Goal: Information Seeking & Learning: Learn about a topic

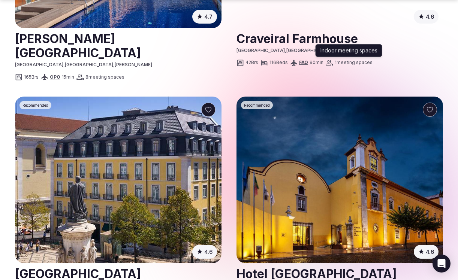
scroll to position [1110, 0]
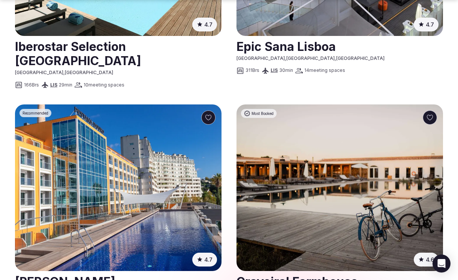
click at [340, 155] on img at bounding box center [339, 188] width 206 height 167
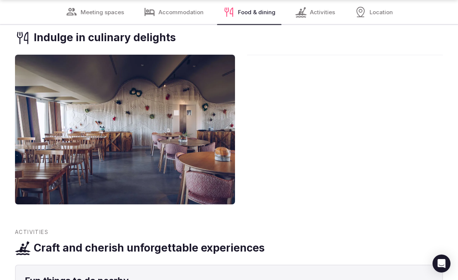
scroll to position [1679, 0]
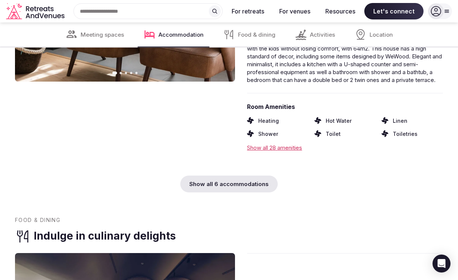
click at [236, 36] on div "Food & dining" at bounding box center [249, 34] width 64 height 24
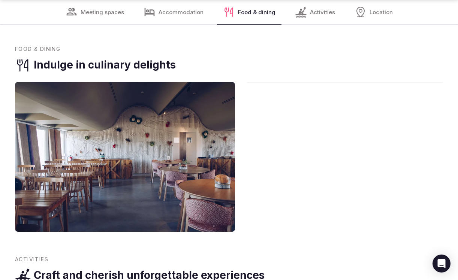
scroll to position [1851, 0]
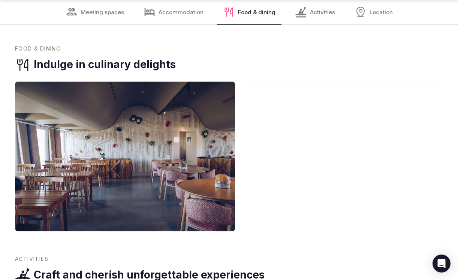
click at [307, 15] on div "Activities" at bounding box center [315, 12] width 52 height 24
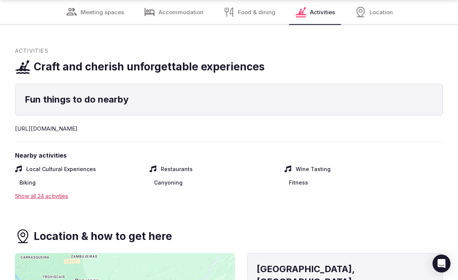
scroll to position [2061, 0]
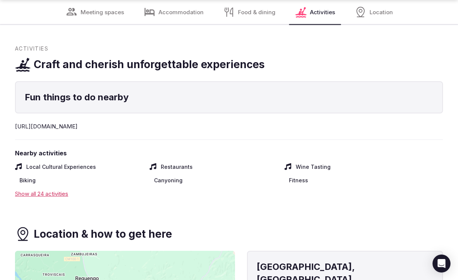
click at [382, 12] on span "Location" at bounding box center [381, 12] width 23 height 8
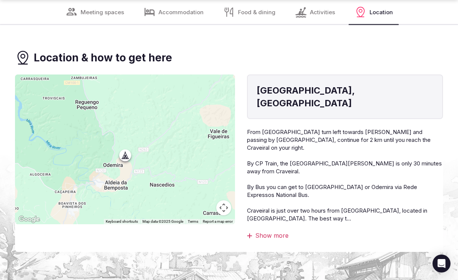
scroll to position [2238, 0]
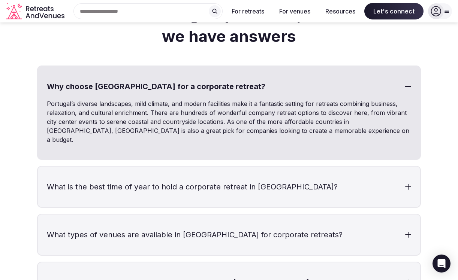
scroll to position [1215, 0]
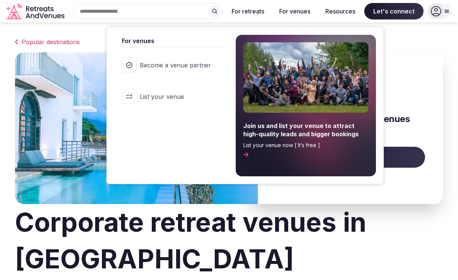
click at [281, 14] on button "For venues" at bounding box center [294, 11] width 43 height 16
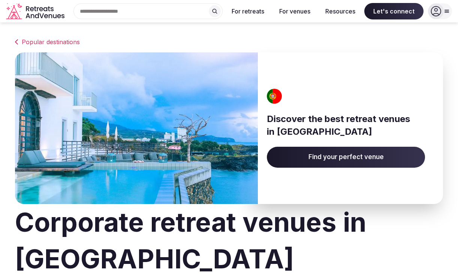
click at [281, 14] on button "For venues" at bounding box center [294, 11] width 43 height 16
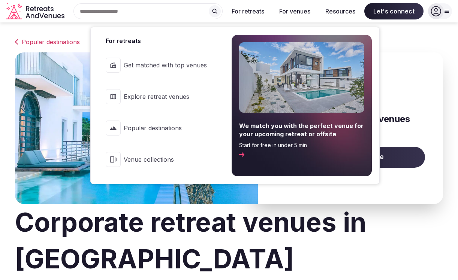
click at [250, 12] on button "For retreats" at bounding box center [248, 11] width 45 height 16
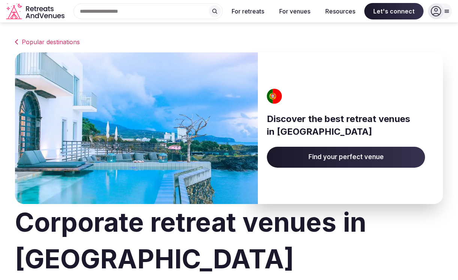
click at [250, 12] on button "For retreats" at bounding box center [248, 11] width 45 height 16
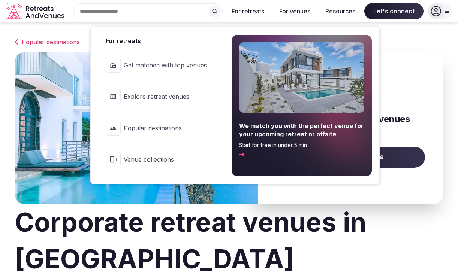
click at [250, 12] on button "For retreats" at bounding box center [248, 11] width 45 height 16
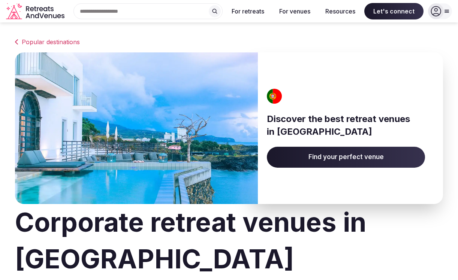
click at [250, 12] on button "For retreats" at bounding box center [248, 11] width 45 height 16
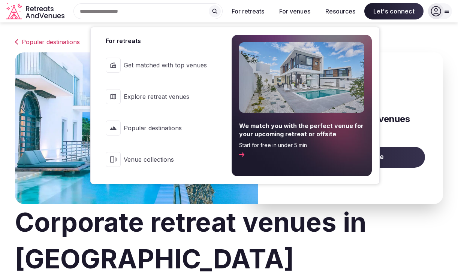
click at [163, 127] on span "Popular destinations" at bounding box center [165, 128] width 83 height 8
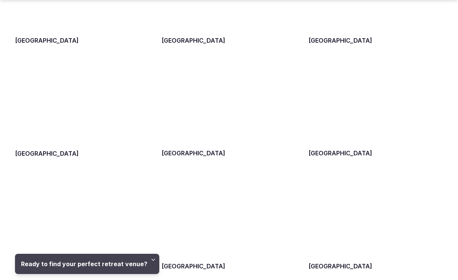
scroll to position [391, 0]
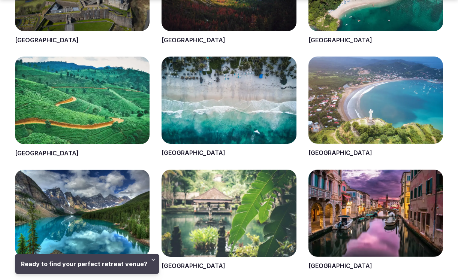
click at [254, 95] on span at bounding box center [229, 107] width 135 height 101
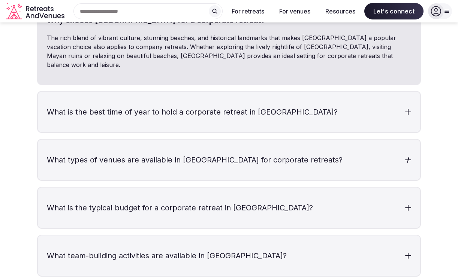
scroll to position [2304, 0]
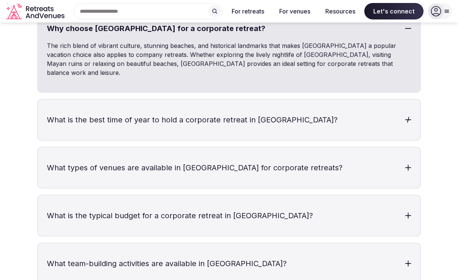
click at [335, 109] on h3 "What is the best time of year to hold a corporate retreat in [GEOGRAPHIC_DATA]?" at bounding box center [229, 120] width 382 height 40
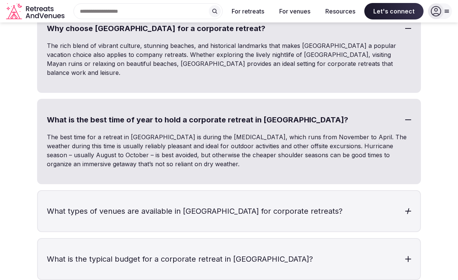
click at [375, 191] on h3 "What types of venues are available in [GEOGRAPHIC_DATA] for corporate retreats?" at bounding box center [229, 211] width 382 height 40
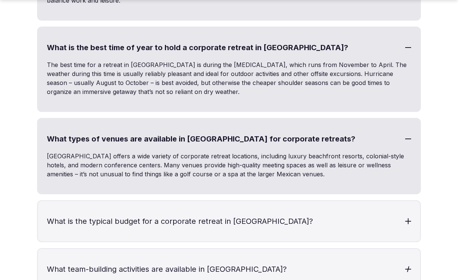
scroll to position [2377, 0]
click at [265, 201] on h3 "What is the typical budget for a corporate retreat in [GEOGRAPHIC_DATA]?" at bounding box center [229, 221] width 382 height 40
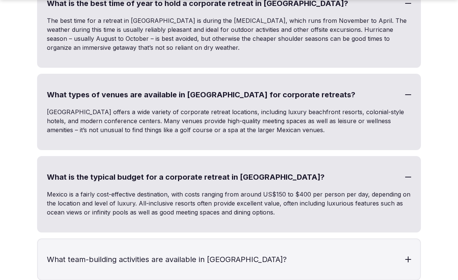
scroll to position [2421, 0]
click at [231, 242] on h3 "What team-building activities are available in [GEOGRAPHIC_DATA]?" at bounding box center [229, 259] width 382 height 40
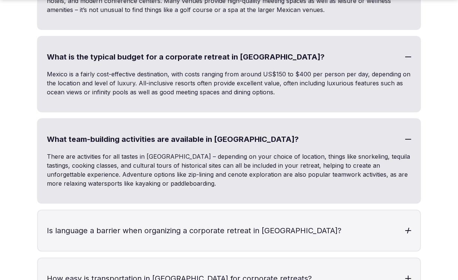
scroll to position [2541, 0]
click at [240, 217] on h3 "Is language a barrier when organizing a corporate retreat in [GEOGRAPHIC_DATA]?" at bounding box center [229, 230] width 382 height 40
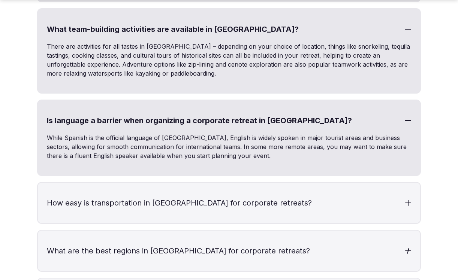
scroll to position [2651, 0]
click at [242, 183] on h3 "How easy is transportation in [GEOGRAPHIC_DATA] for corporate retreats?" at bounding box center [229, 203] width 382 height 40
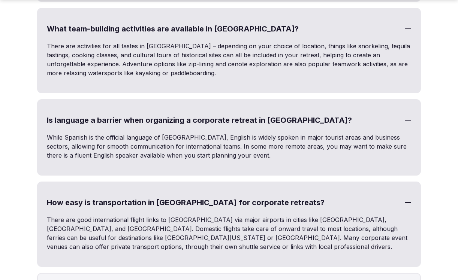
scroll to position [2688, 0]
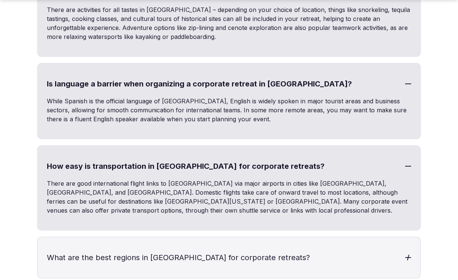
click at [212, 238] on h3 "What are the best regions in [GEOGRAPHIC_DATA] for corporate retreats?" at bounding box center [229, 258] width 382 height 40
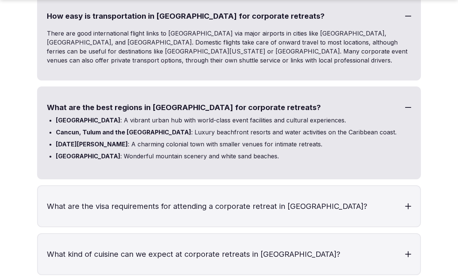
scroll to position [2842, 0]
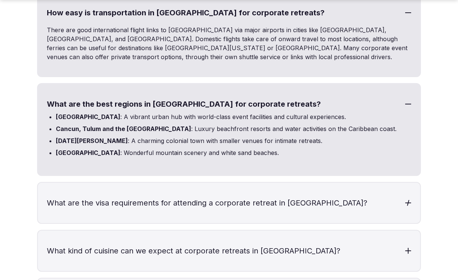
click at [307, 187] on h3 "What are the visa requirements for attending a corporate retreat in [GEOGRAPHIC…" at bounding box center [229, 203] width 382 height 40
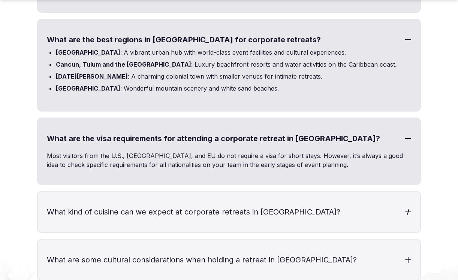
scroll to position [2911, 0]
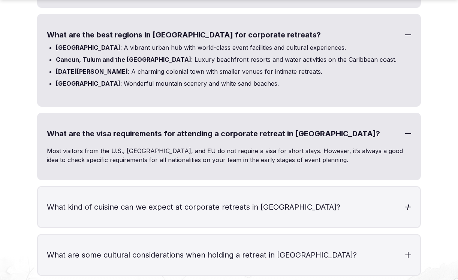
click at [273, 192] on h3 "What kind of cuisine can we expect at corporate retreats in [GEOGRAPHIC_DATA]?" at bounding box center [229, 207] width 382 height 40
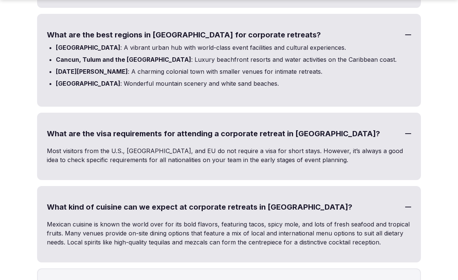
scroll to position [2972, 0]
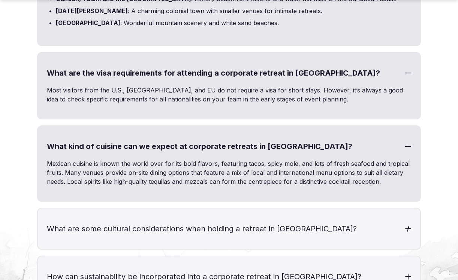
click at [270, 209] on h3 "What are some cultural considerations when holding a retreat in [GEOGRAPHIC_DAT…" at bounding box center [229, 229] width 382 height 40
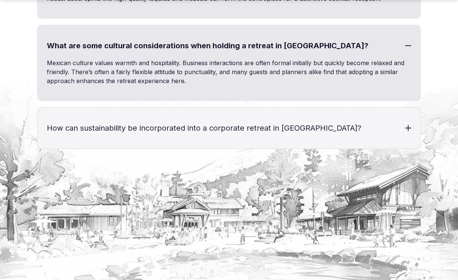
scroll to position [3156, 0]
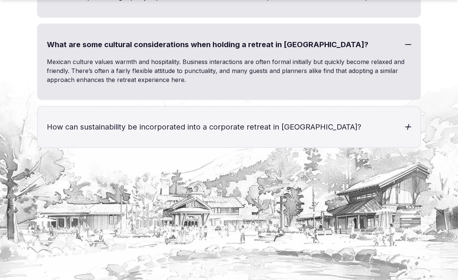
click at [284, 109] on h3 "How can sustainability be incorporated into a corporate retreat in [GEOGRAPHIC_…" at bounding box center [229, 127] width 382 height 40
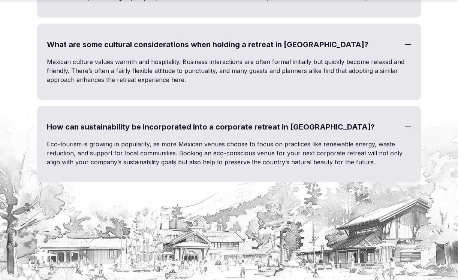
scroll to position [3160, 0]
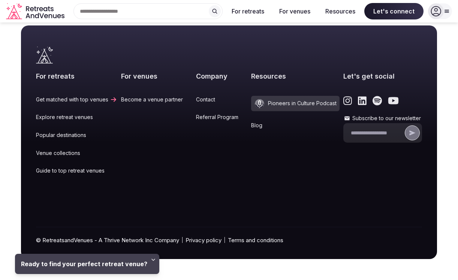
scroll to position [391, 0]
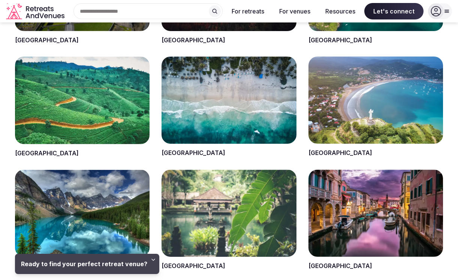
click at [102, 19] on div "Search Popular Destinations [GEOGRAPHIC_DATA], [GEOGRAPHIC_DATA] [GEOGRAPHIC_DA…" at bounding box center [144, 11] width 155 height 16
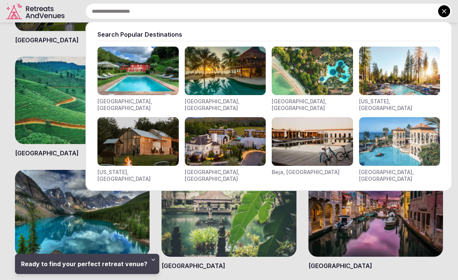
click at [102, 14] on input "text" at bounding box center [268, 11] width 367 height 16
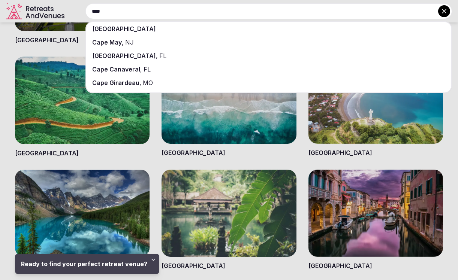
type input "****"
click at [112, 29] on span "[GEOGRAPHIC_DATA]" at bounding box center [124, 28] width 64 height 7
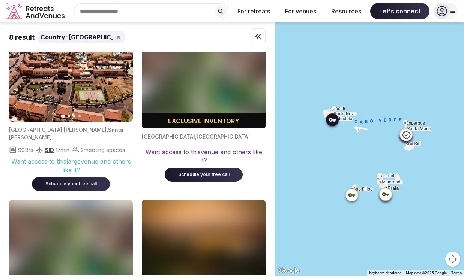
scroll to position [28, 0]
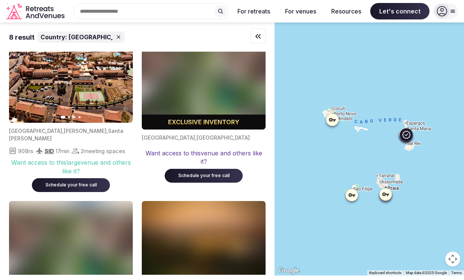
click at [39, 91] on img at bounding box center [71, 75] width 124 height 96
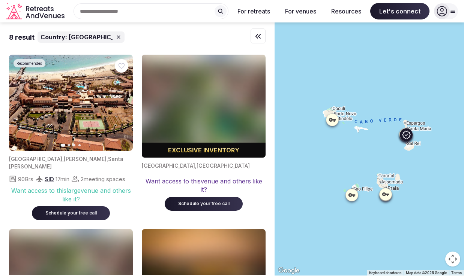
click at [54, 90] on img at bounding box center [71, 103] width 124 height 96
click at [55, 92] on img at bounding box center [71, 103] width 124 height 96
click at [93, 121] on img at bounding box center [71, 103] width 124 height 96
click at [94, 121] on img at bounding box center [71, 103] width 124 height 96
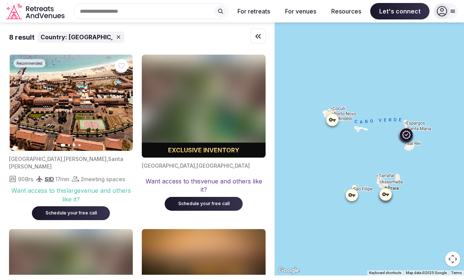
click at [94, 120] on img at bounding box center [72, 103] width 124 height 96
click at [117, 111] on img at bounding box center [71, 103] width 124 height 96
click at [120, 108] on button "Next slide" at bounding box center [122, 103] width 12 height 12
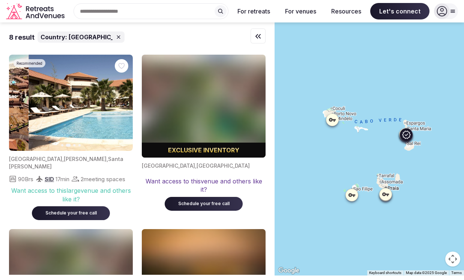
click at [120, 108] on button "Next slide" at bounding box center [122, 103] width 12 height 12
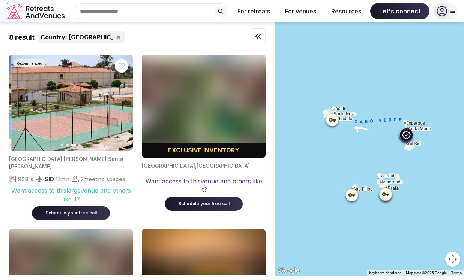
click at [120, 108] on button "Next slide" at bounding box center [122, 103] width 12 height 12
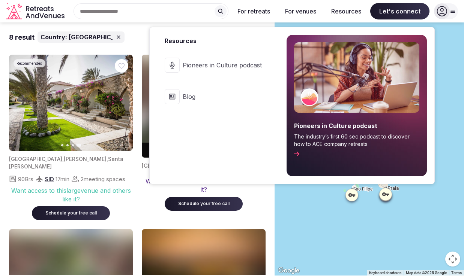
click at [346, 17] on button "Resources" at bounding box center [346, 11] width 42 height 16
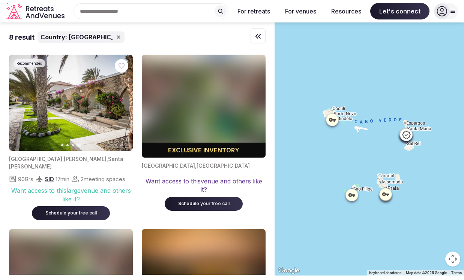
click at [349, 15] on button "Resources" at bounding box center [346, 11] width 42 height 16
